Goal: Task Accomplishment & Management: Use online tool/utility

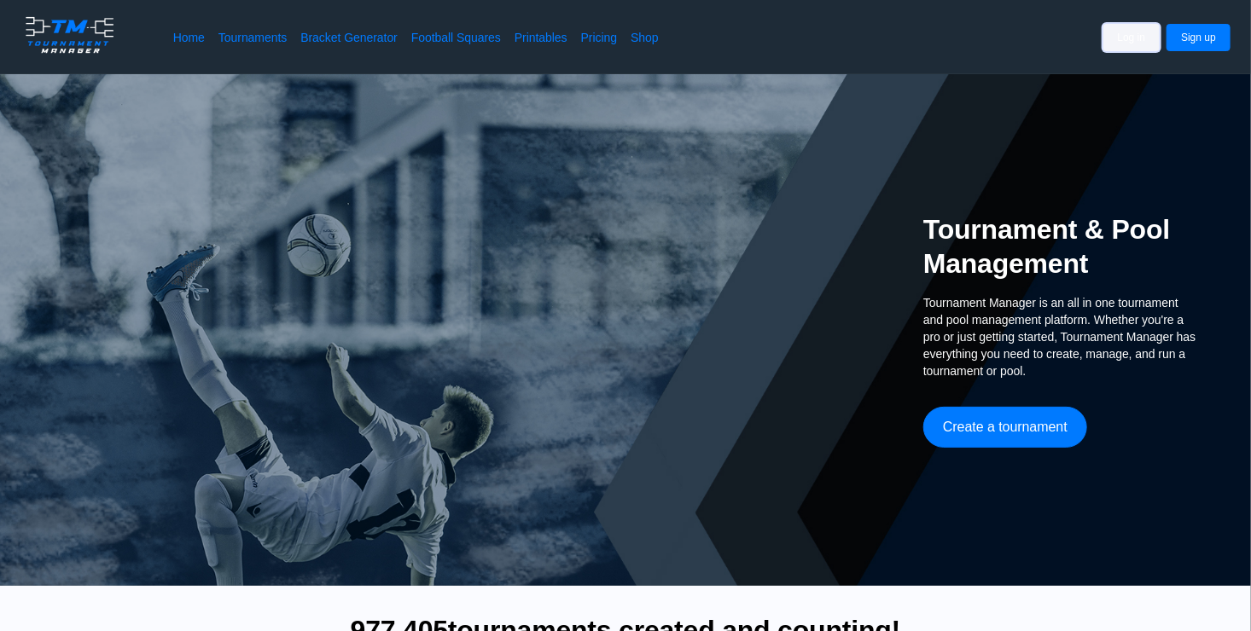
click at [1139, 44] on button "Log in" at bounding box center [1131, 37] width 57 height 27
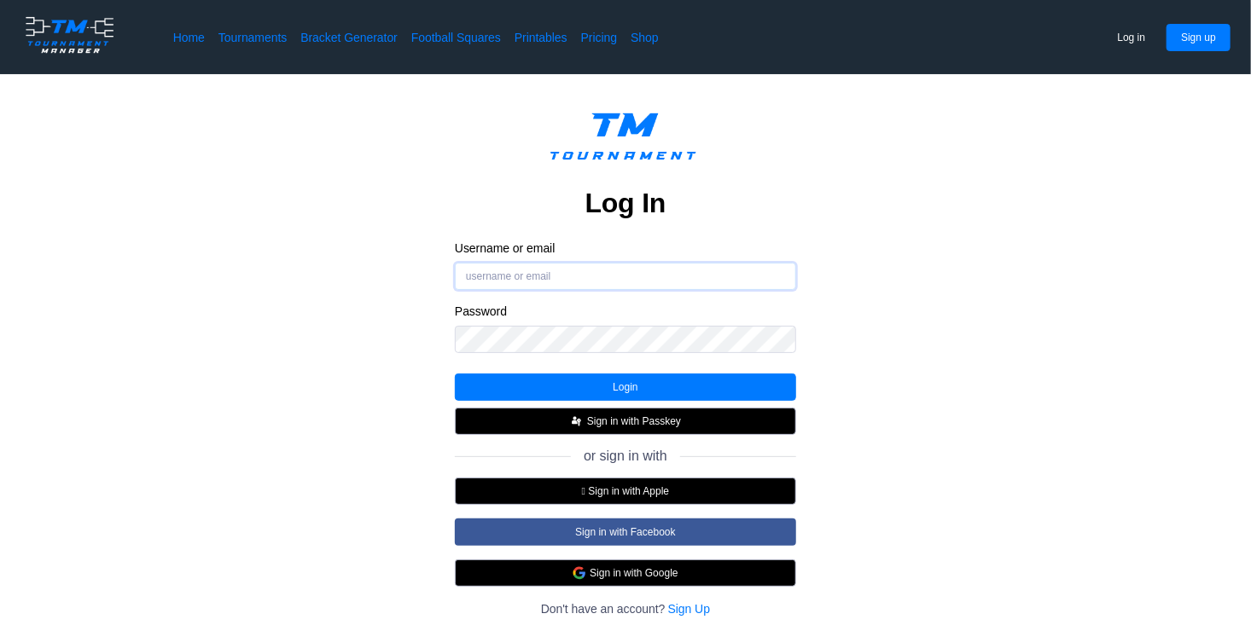
click at [586, 276] on input "Username or email" at bounding box center [625, 276] width 341 height 27
type input "Davcross74"
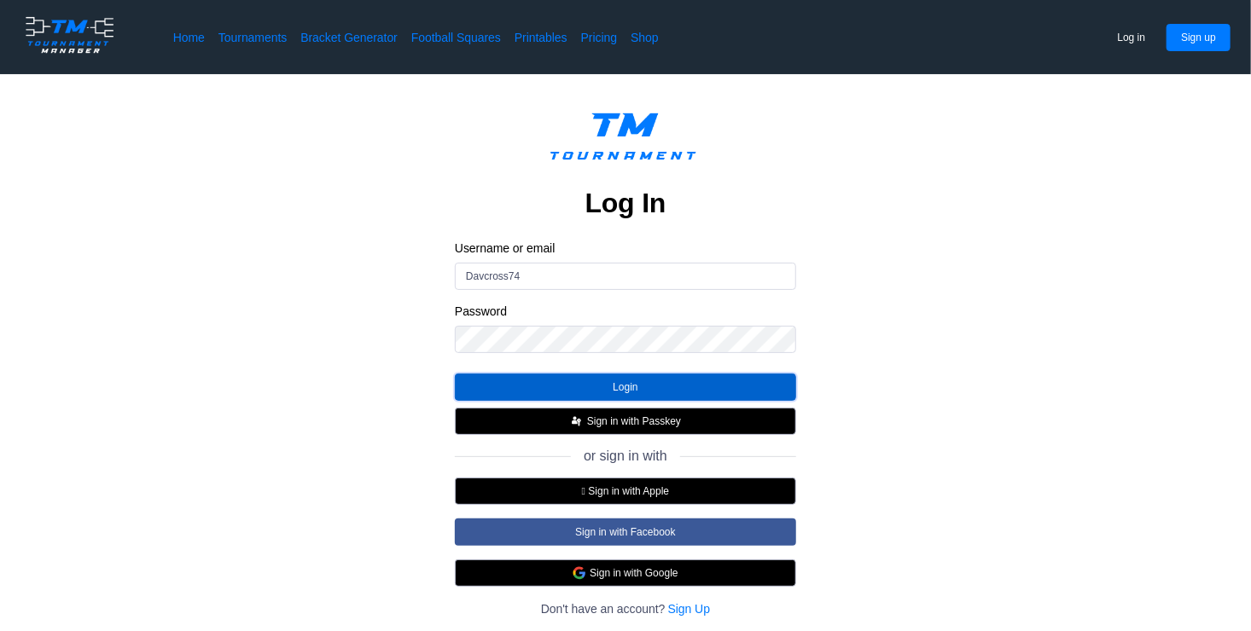
click at [597, 389] on button "Login" at bounding box center [625, 387] width 341 height 27
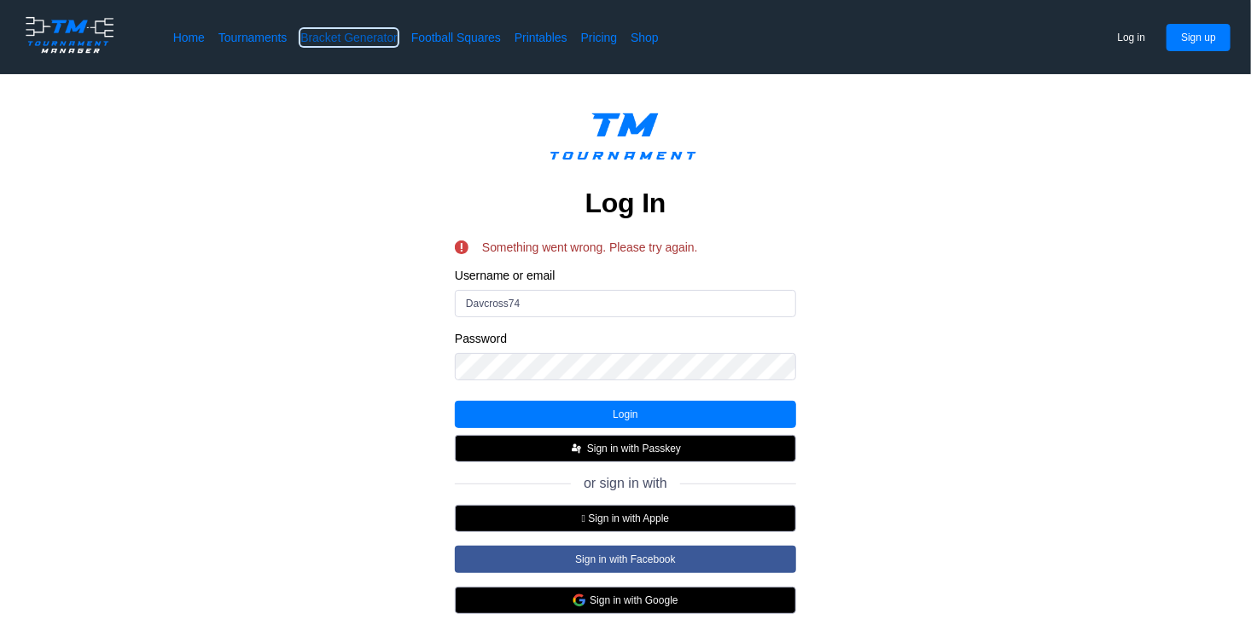
click at [364, 38] on link "Bracket Generator" at bounding box center [348, 37] width 97 height 17
